Goal: Information Seeking & Learning: Learn about a topic

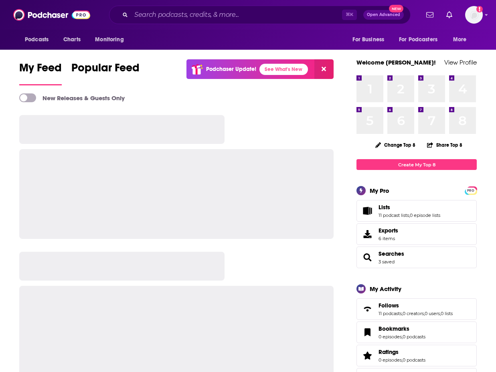
drag, startPoint x: 162, startPoint y: 24, endPoint x: 165, endPoint y: 15, distance: 9.2
click at [162, 24] on div "Podcasts Charts Monitoring ⌘ K Open Advanced New For Business For Podcasters Mo…" at bounding box center [248, 15] width 496 height 30
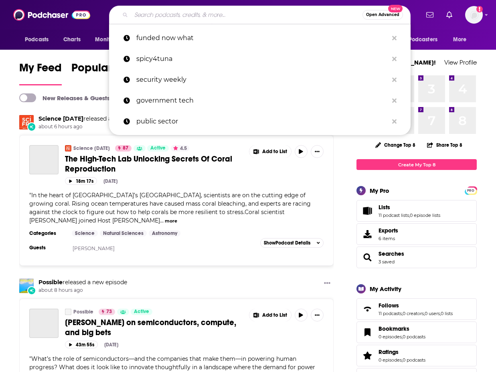
click at [165, 15] on input "Search podcasts, credits, & more..." at bounding box center [246, 14] width 231 height 13
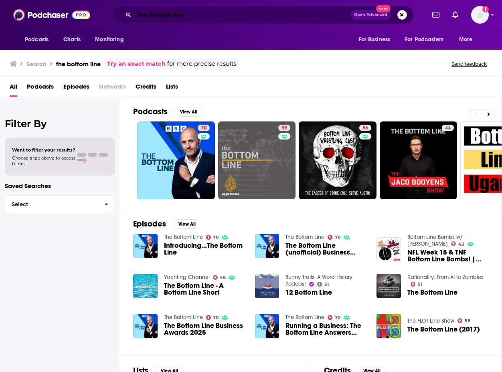
click at [203, 17] on input "the bottom line" at bounding box center [242, 14] width 216 height 13
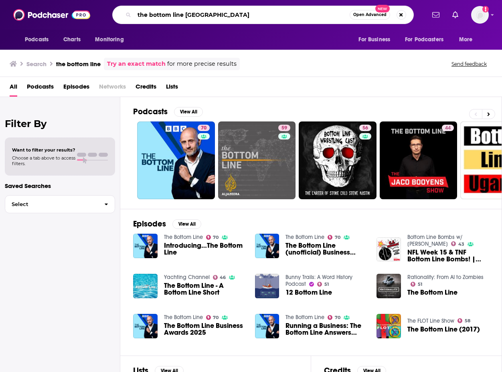
type input "the bottom line [GEOGRAPHIC_DATA]"
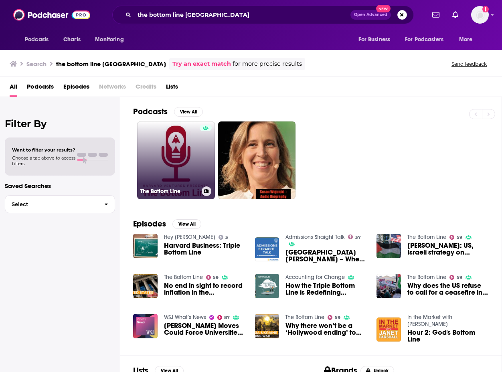
click at [192, 176] on link "The Bottom Line" at bounding box center [176, 160] width 78 height 78
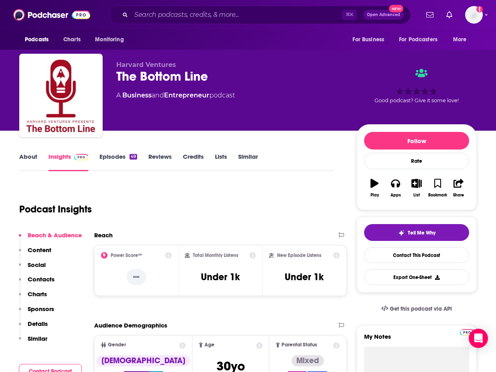
click at [116, 161] on link "Episodes 49" at bounding box center [118, 162] width 38 height 18
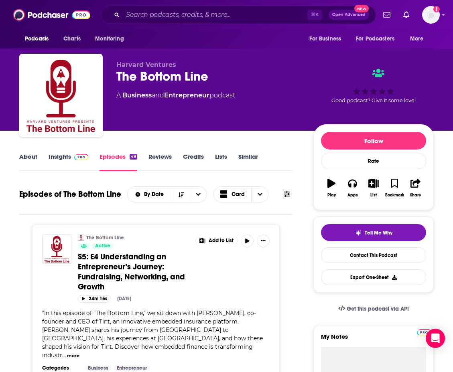
click at [75, 159] on img at bounding box center [81, 157] width 14 height 6
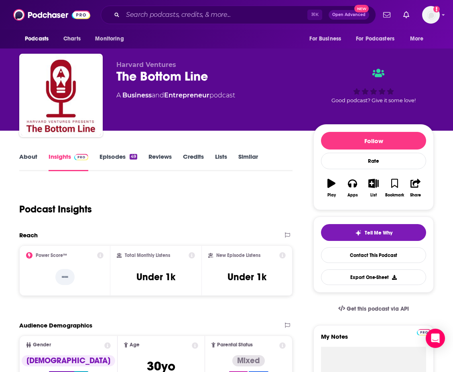
click at [122, 159] on link "Episodes 49" at bounding box center [118, 162] width 38 height 18
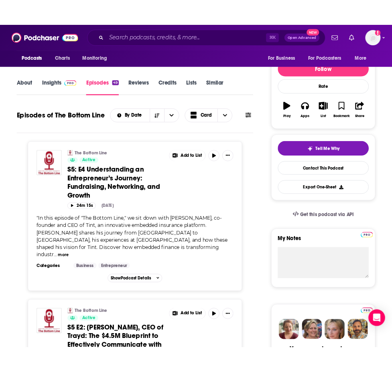
scroll to position [88, 0]
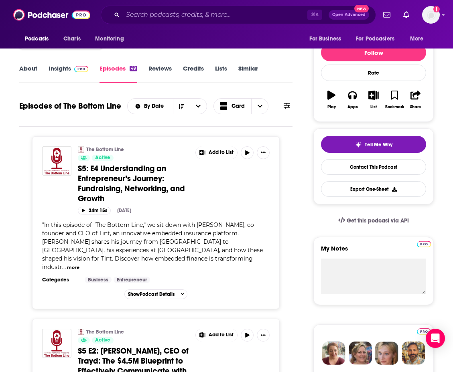
click at [282, 107] on button at bounding box center [286, 106] width 11 height 8
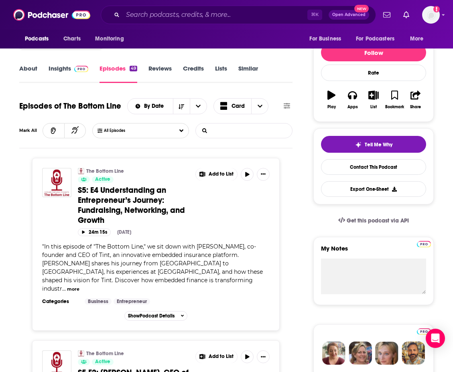
click at [212, 131] on input "List Search Input" at bounding box center [238, 130] width 84 height 14
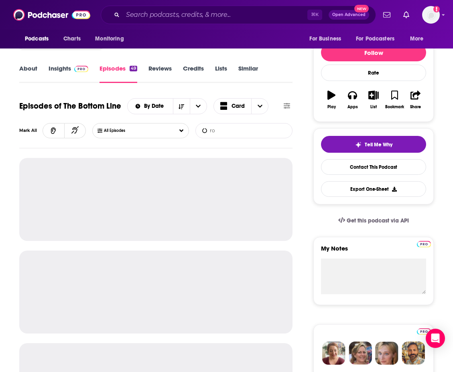
type input "r"
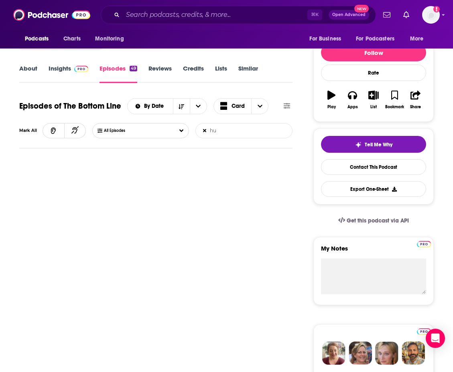
type input "h"
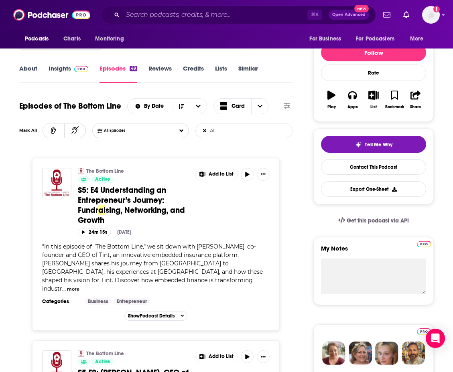
click at [213, 131] on input "AI" at bounding box center [238, 130] width 84 height 14
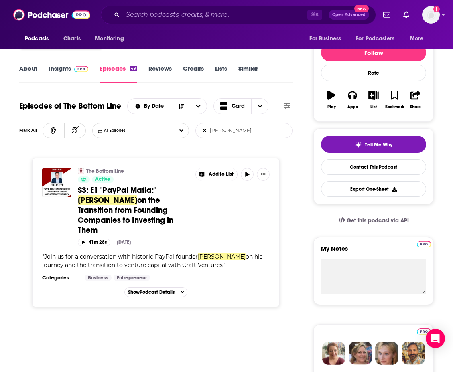
type input "[PERSON_NAME]"
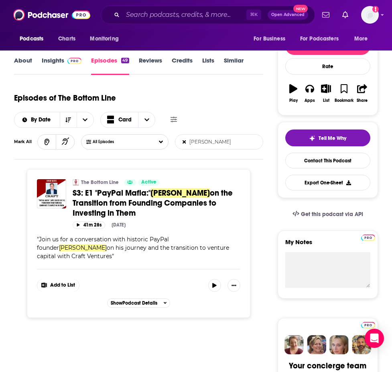
click at [16, 61] on link "About" at bounding box center [23, 66] width 18 height 18
